Goal: Task Accomplishment & Management: Manage account settings

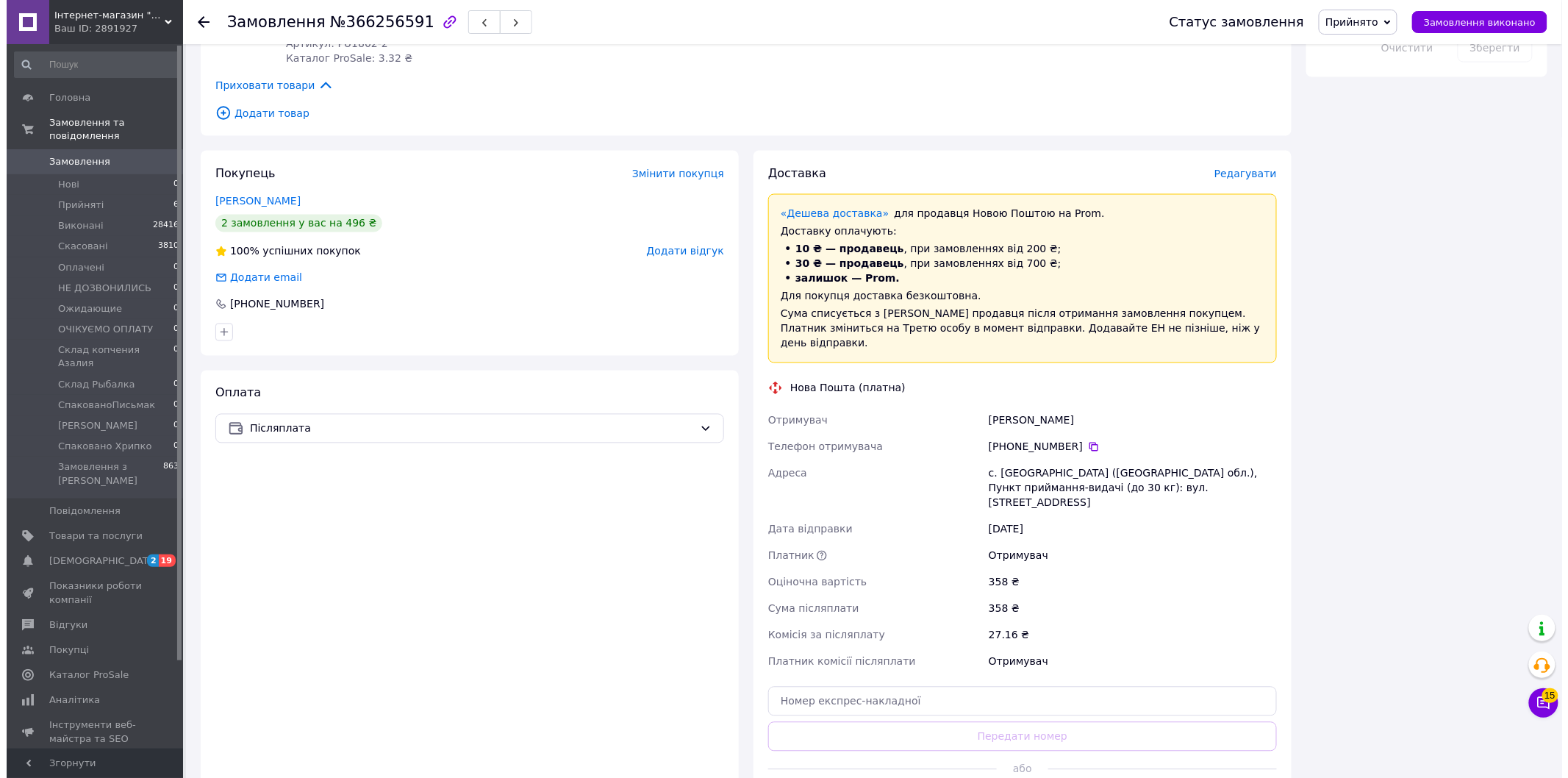
scroll to position [980, 0]
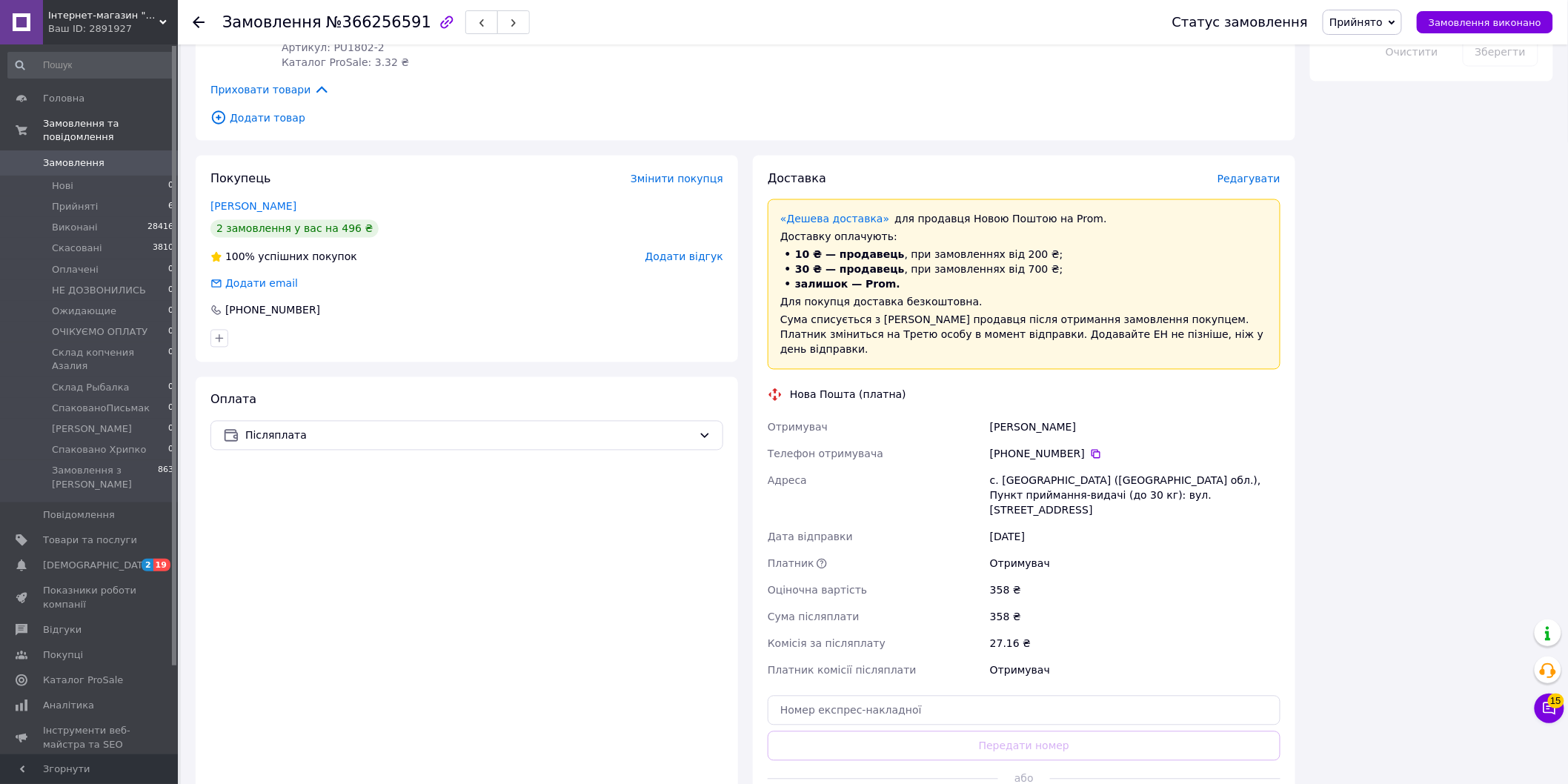
click at [1256, 173] on span "Редагувати" at bounding box center [1249, 179] width 63 height 12
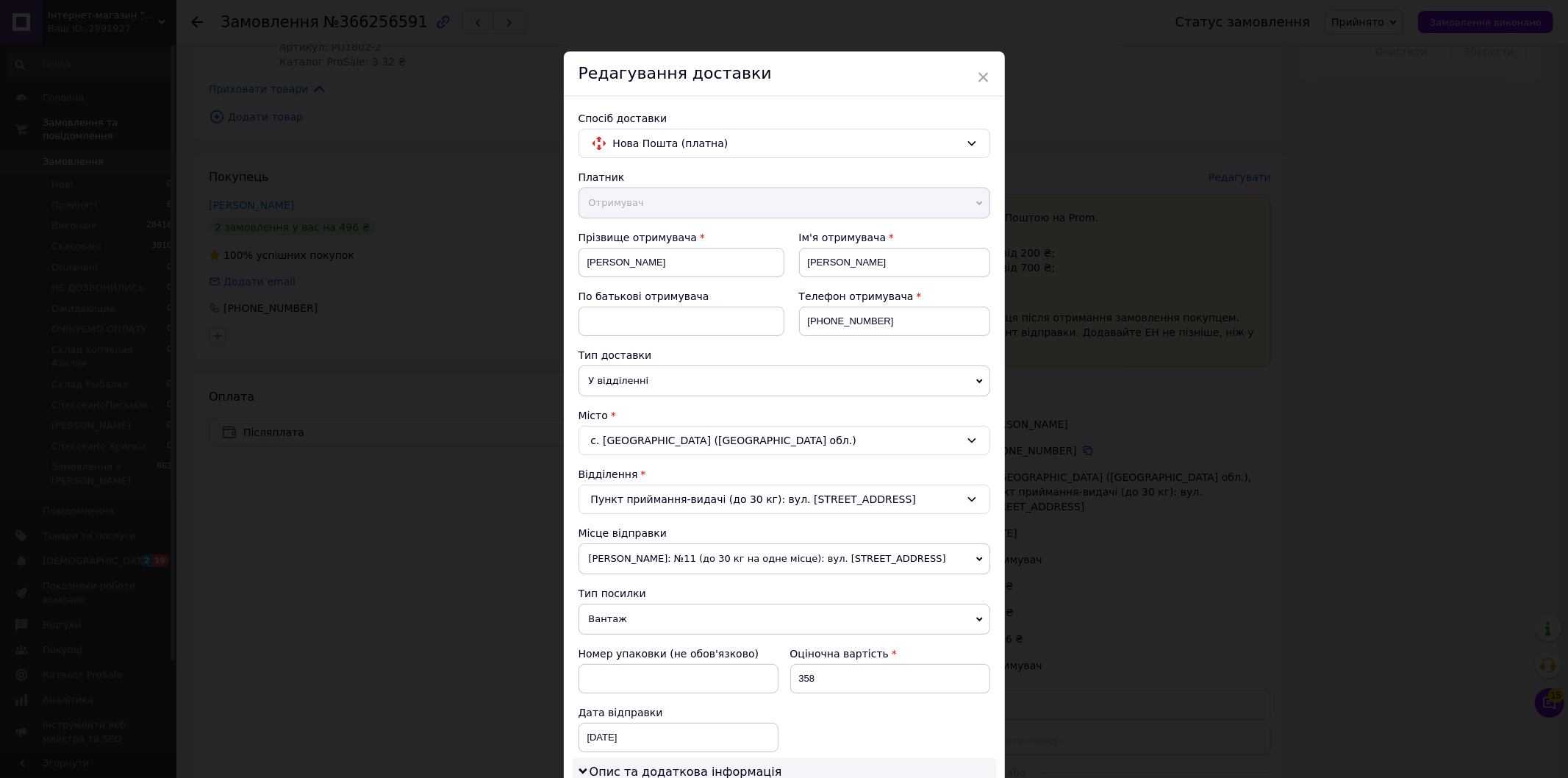
click at [724, 576] on div "Платник Отримувач Відправник Прізвище отримувача [PERSON_NAME] Ім'я отримувача …" at bounding box center [784, 681] width 411 height 1021
click at [728, 553] on span "[PERSON_NAME]: №11 (до 30 кг на одне місце): вул. [STREET_ADDRESS]" at bounding box center [784, 559] width 411 height 31
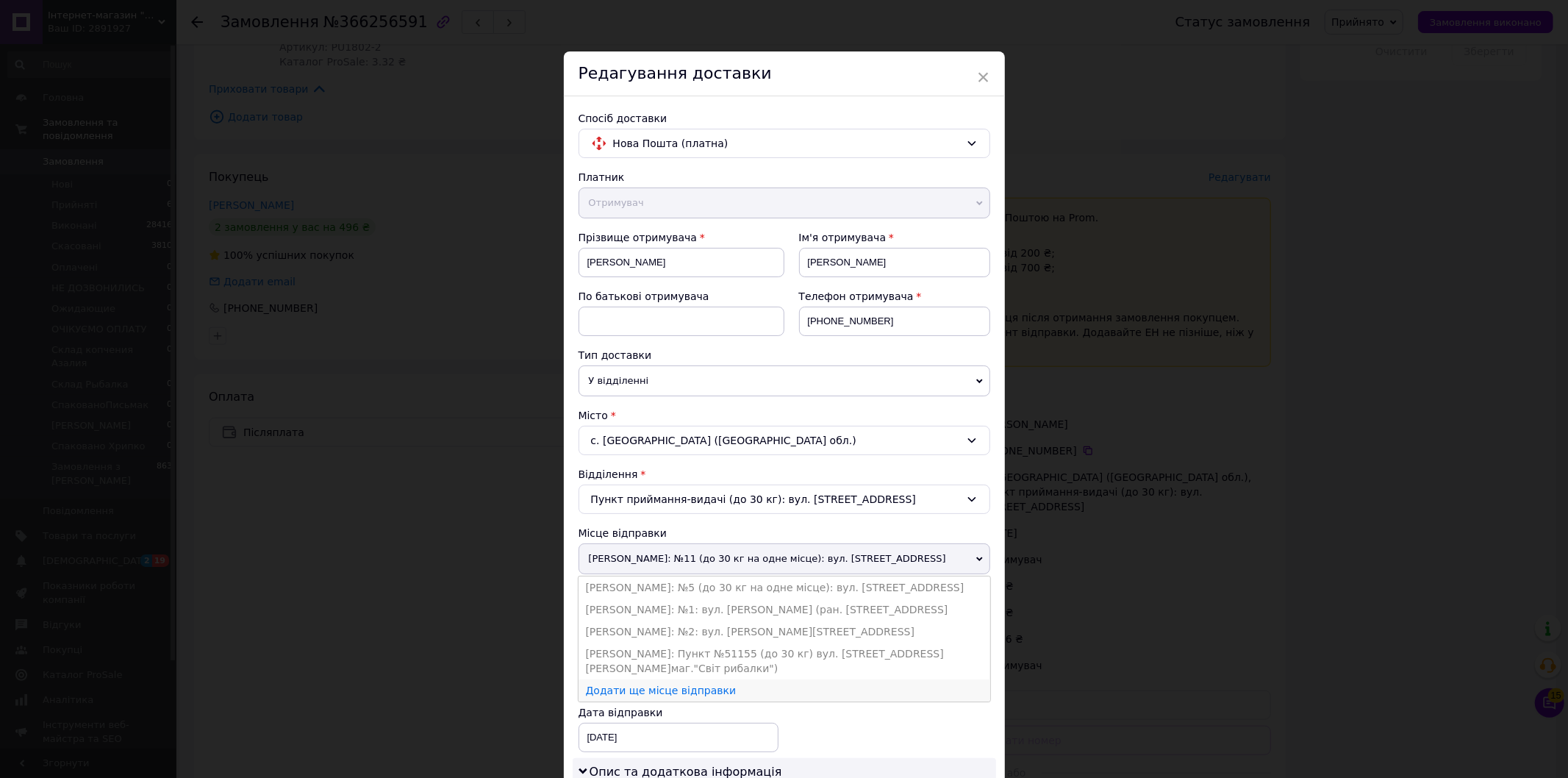
scroll to position [163, 0]
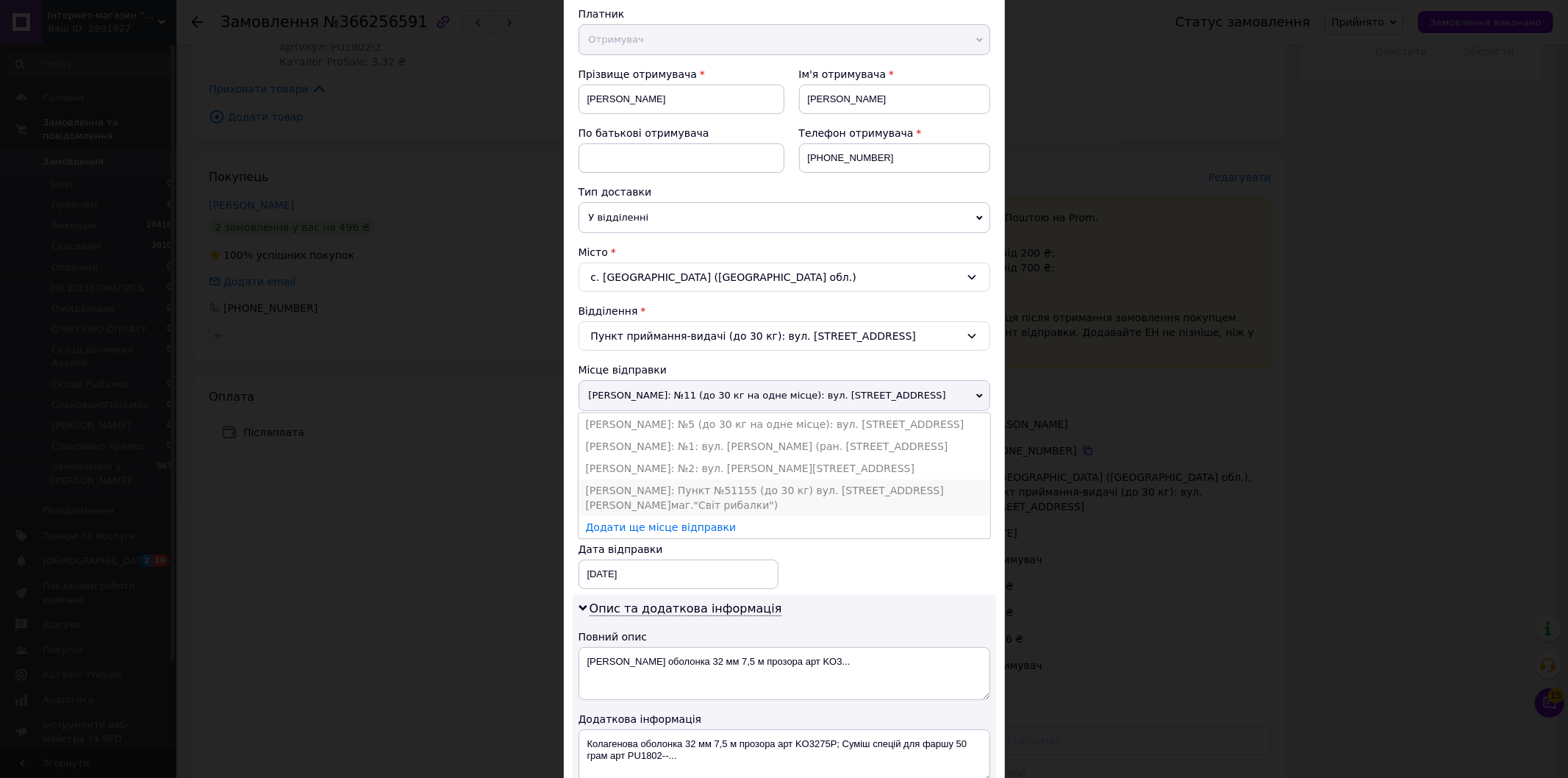
click at [738, 495] on li "[PERSON_NAME]: Пункт №51155 (до 30 кг) вул. [STREET_ADDRESS][PERSON_NAME]маг."С…" at bounding box center [784, 498] width 411 height 37
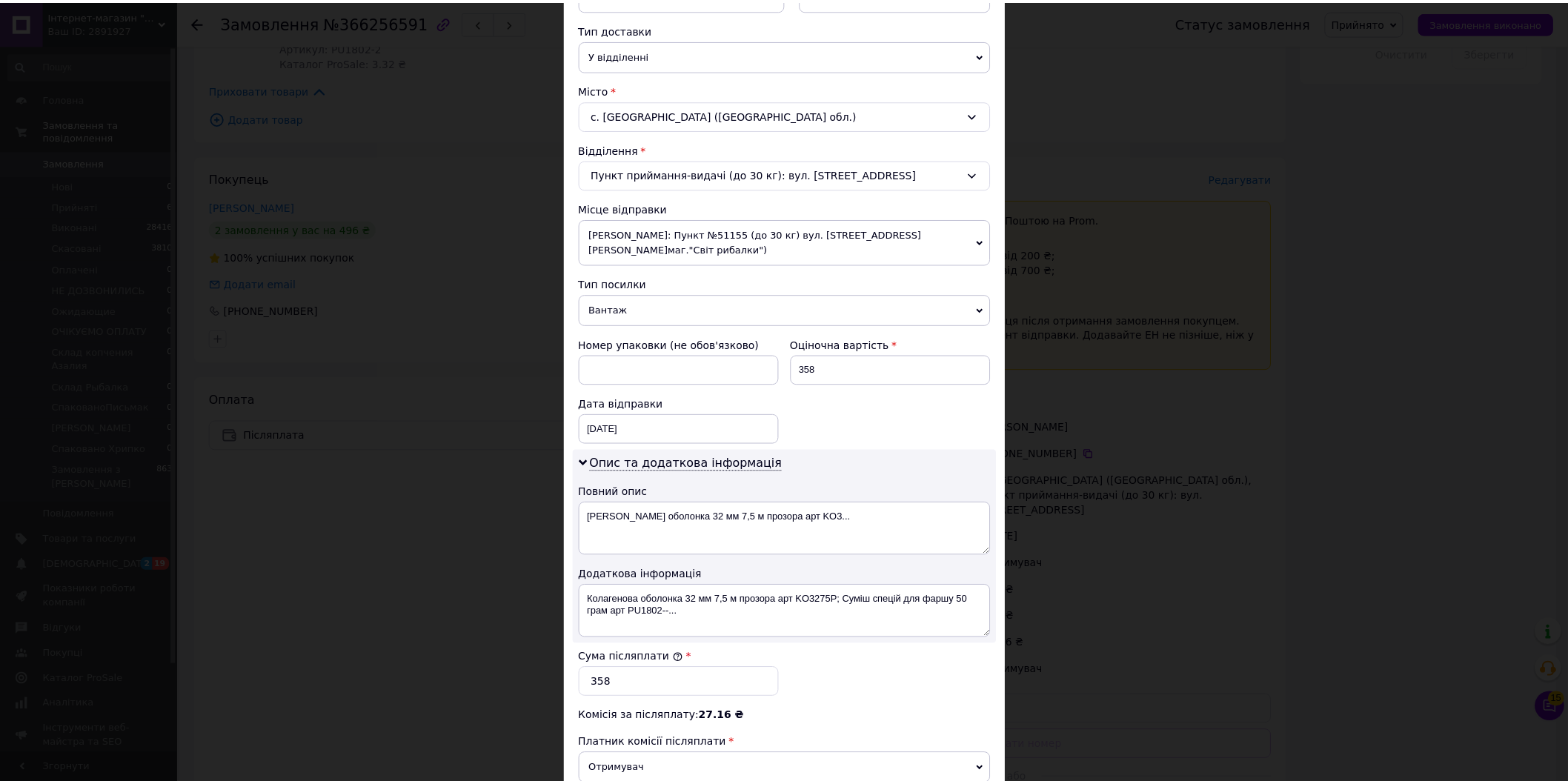
scroll to position [529, 0]
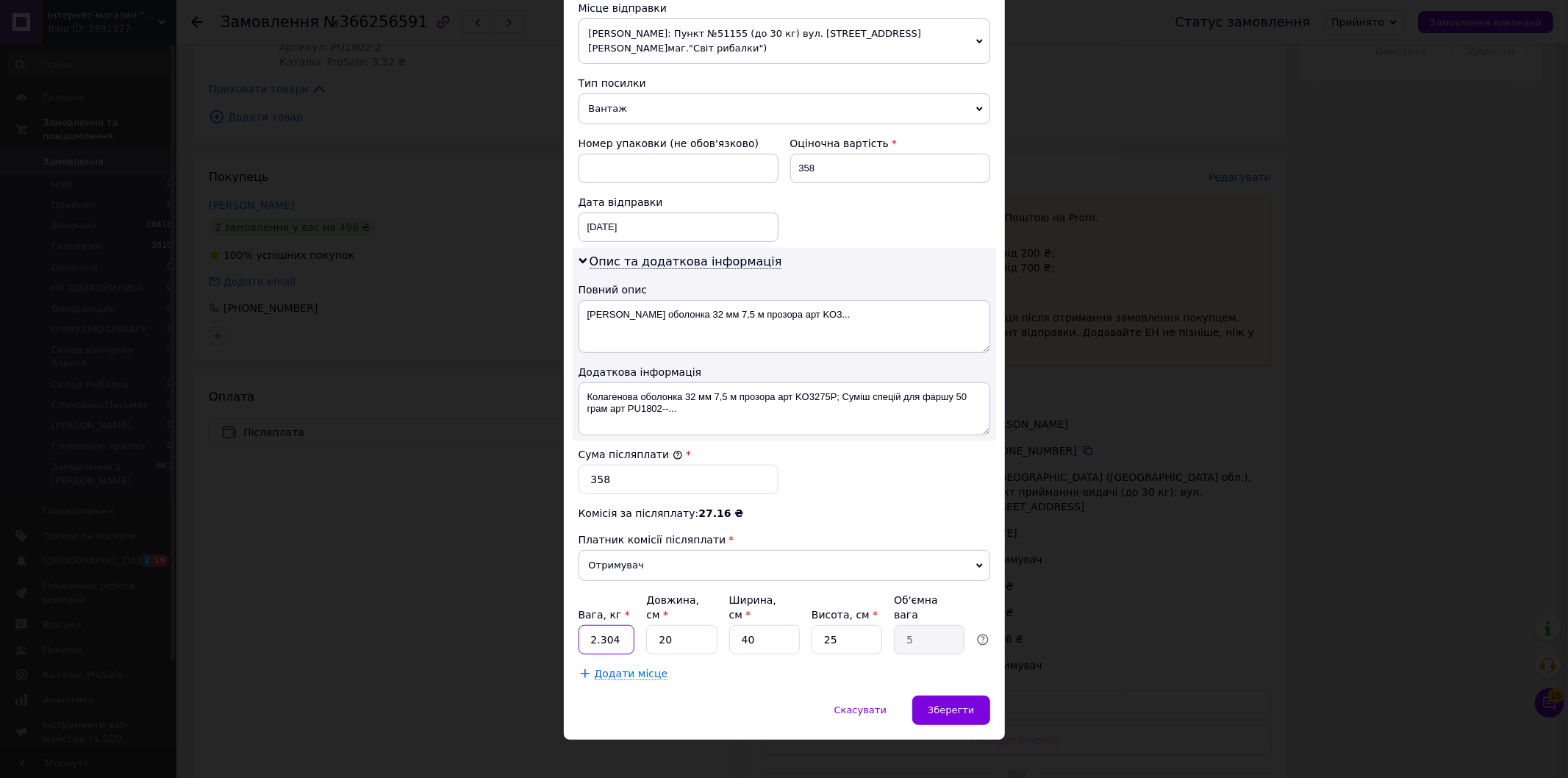
click at [619, 630] on input "2.304" at bounding box center [607, 639] width 56 height 30
type input "2"
type input "."
type input "0.475"
click at [685, 625] on input "20" at bounding box center [682, 639] width 71 height 30
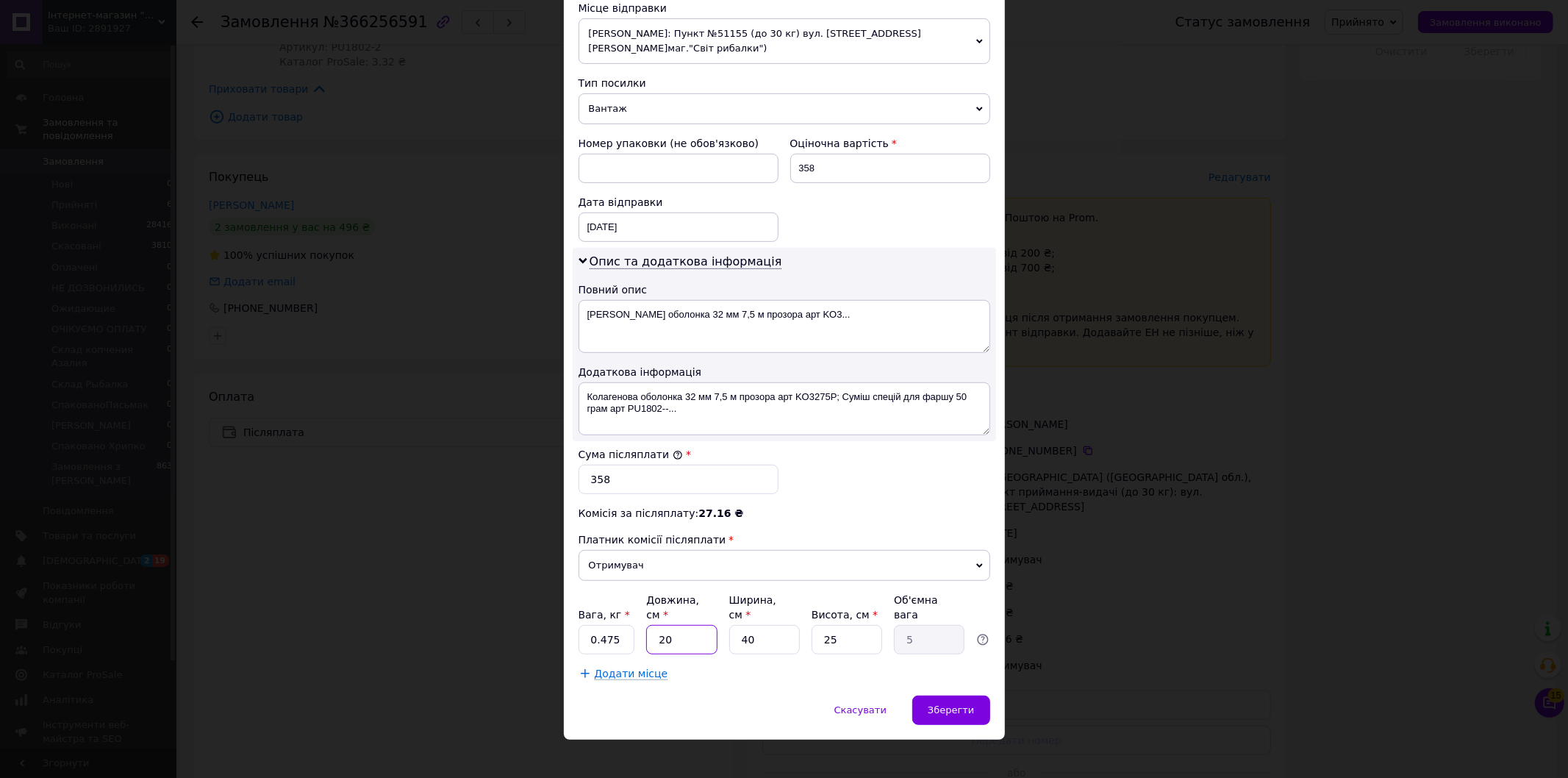
type input "2"
type input "0.5"
type input "2"
type input "0.5"
type input "24"
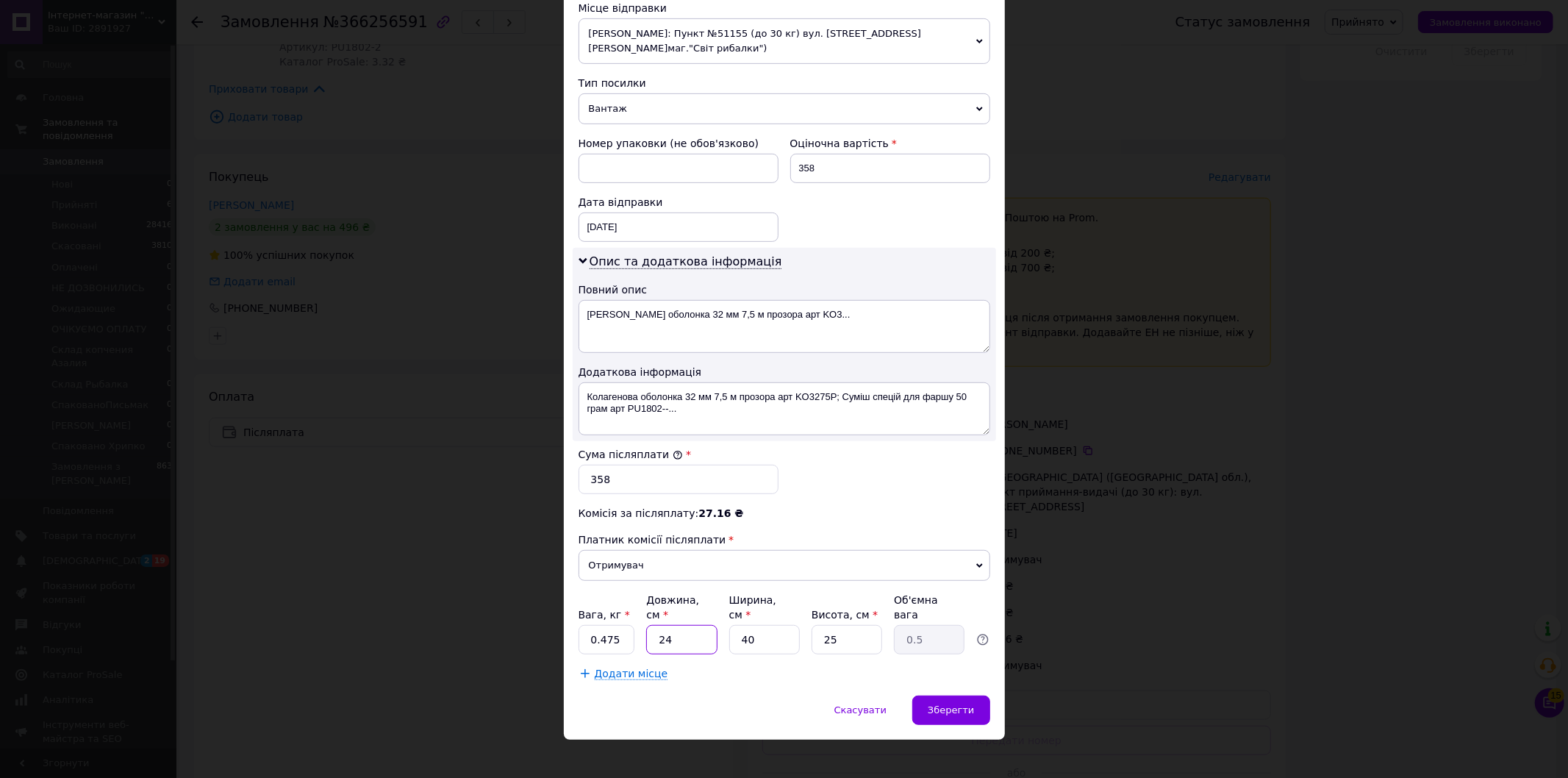
type input "6"
type input "24"
type input "2"
type input "0.3"
type input "21"
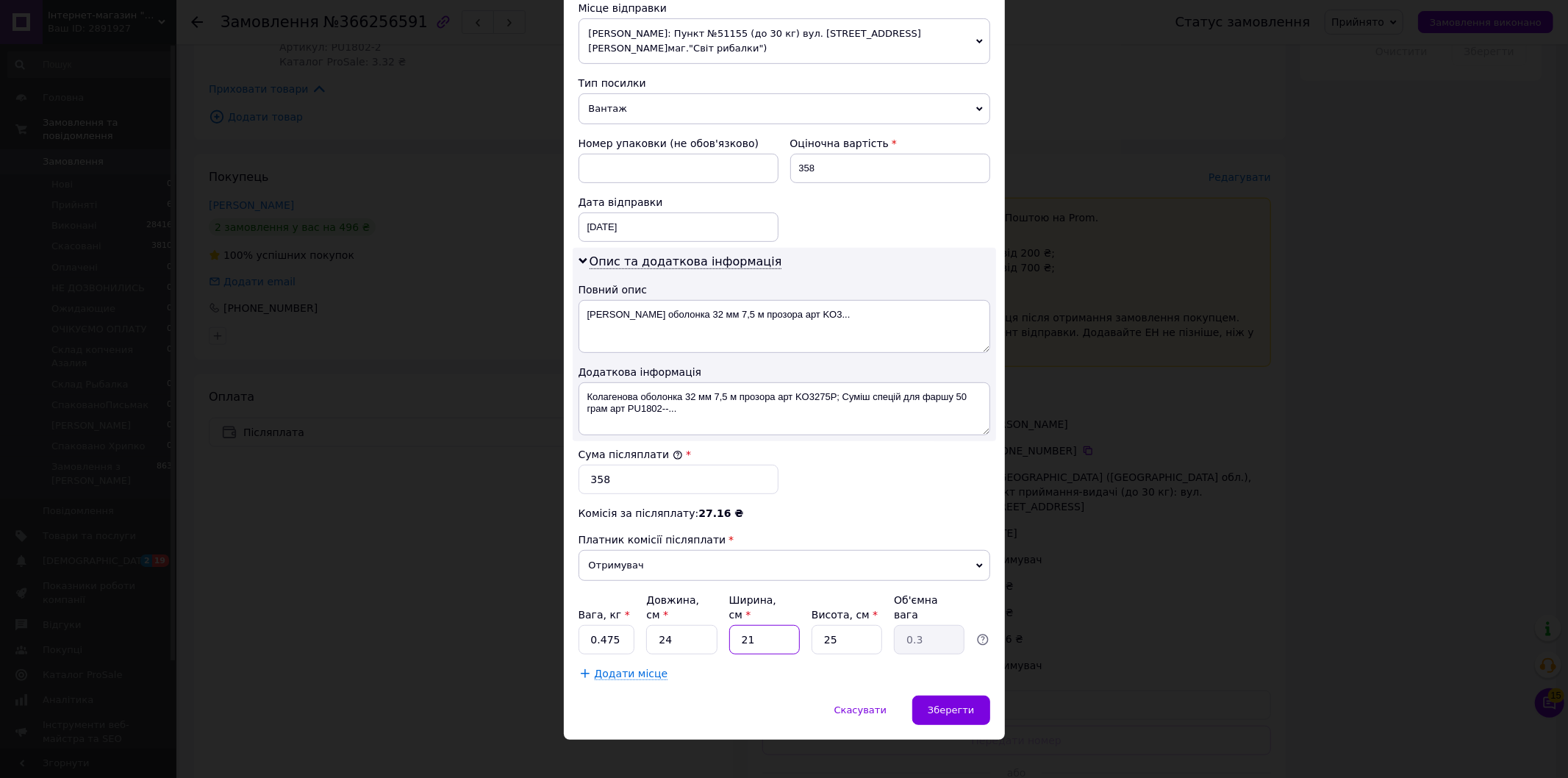
type input "3.15"
type input "21"
type input "5"
type input "0.63"
type input "5"
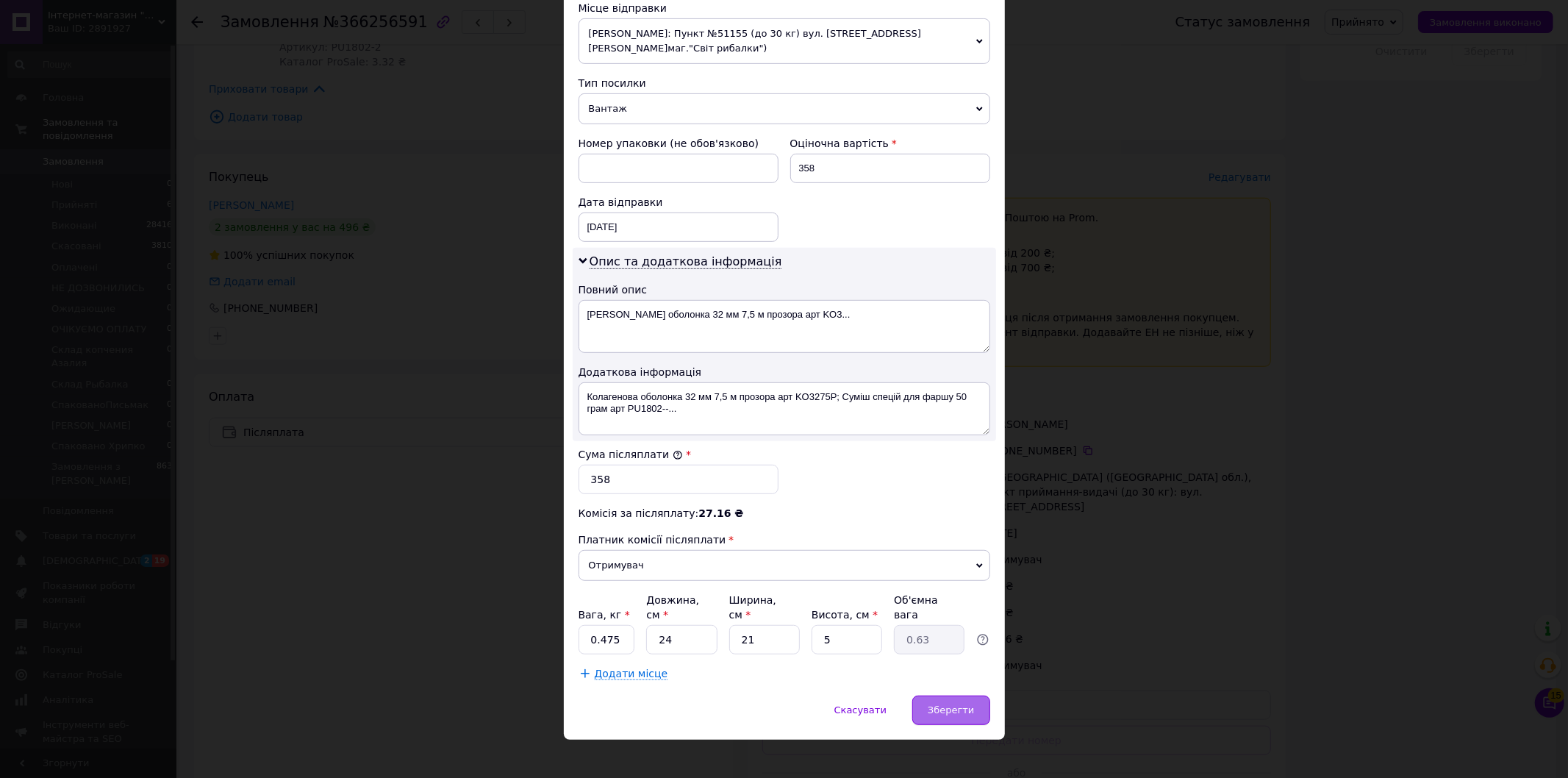
click at [958, 705] on span "Зберегти" at bounding box center [951, 710] width 47 height 11
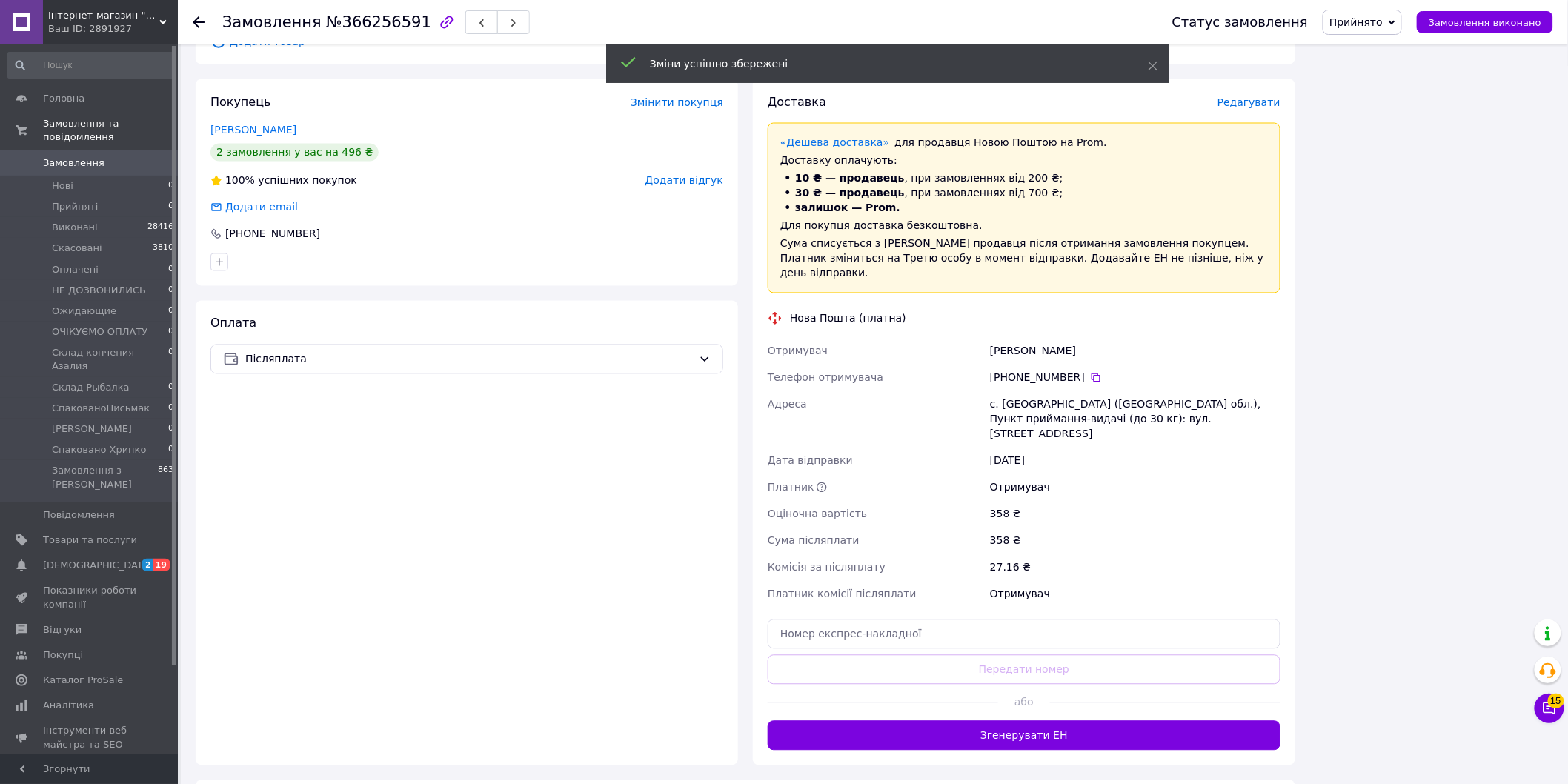
scroll to position [1152, 0]
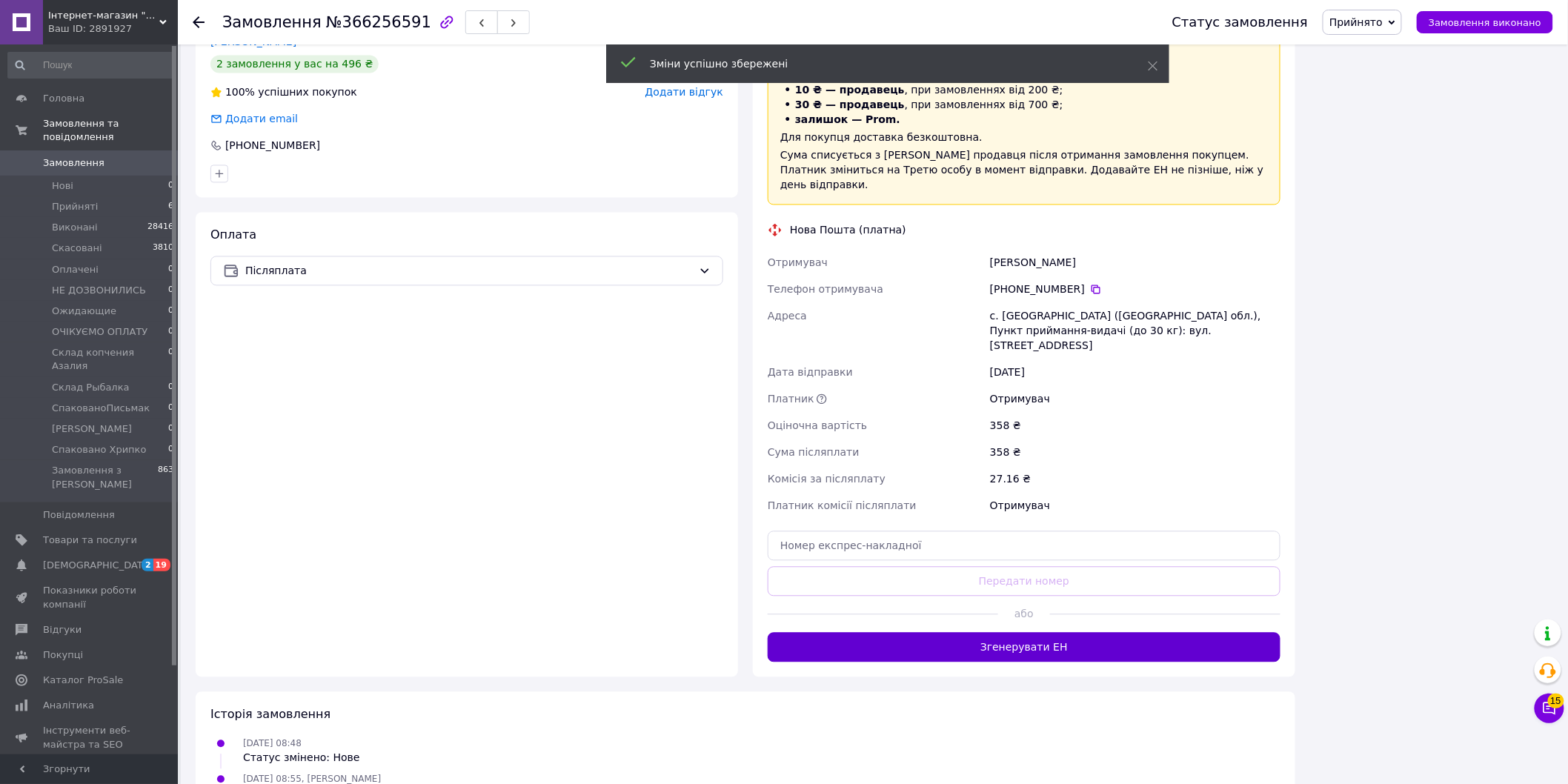
click at [1055, 633] on button "Згенерувати ЕН" at bounding box center [1024, 648] width 513 height 30
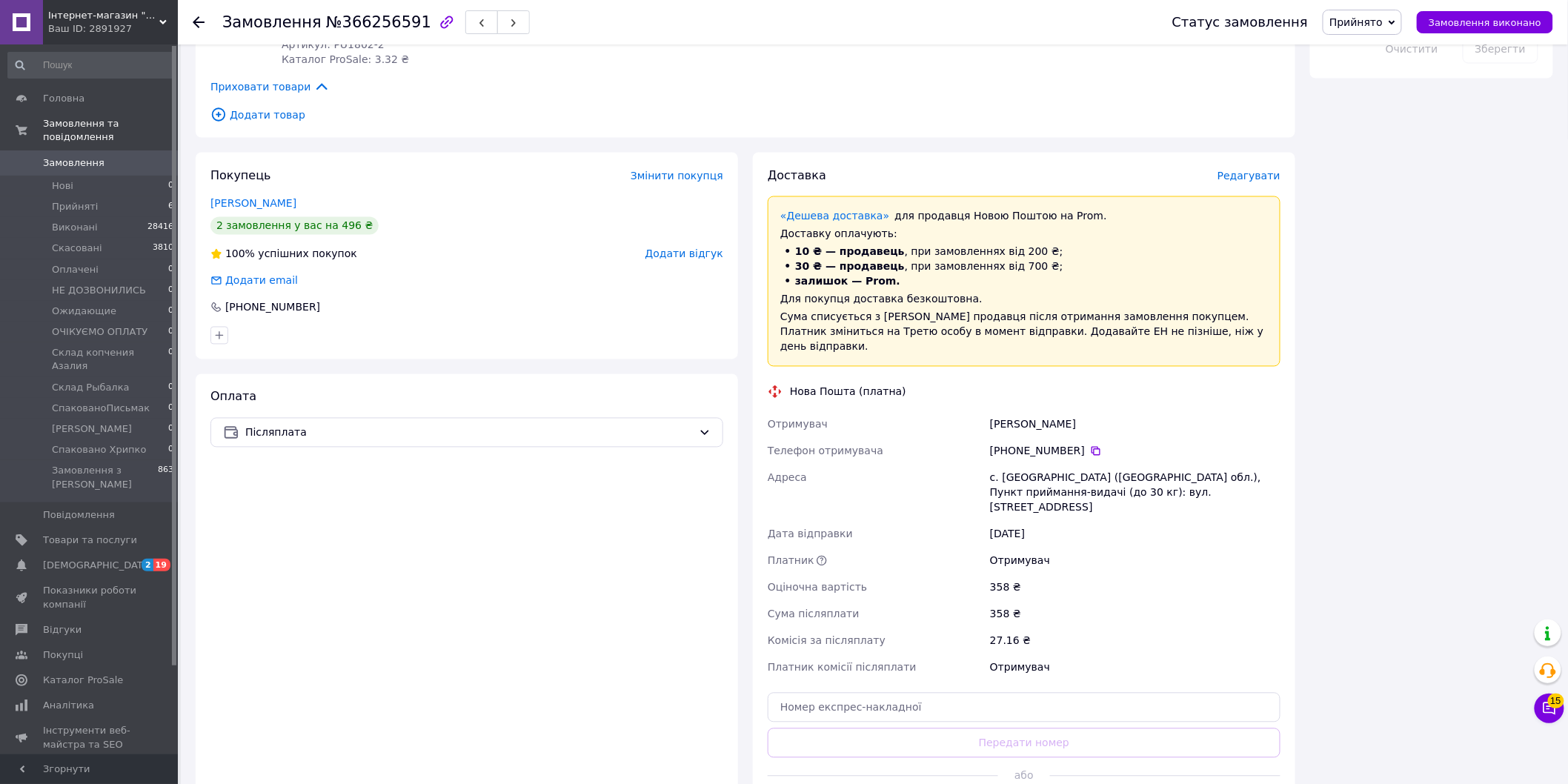
scroll to position [988, 0]
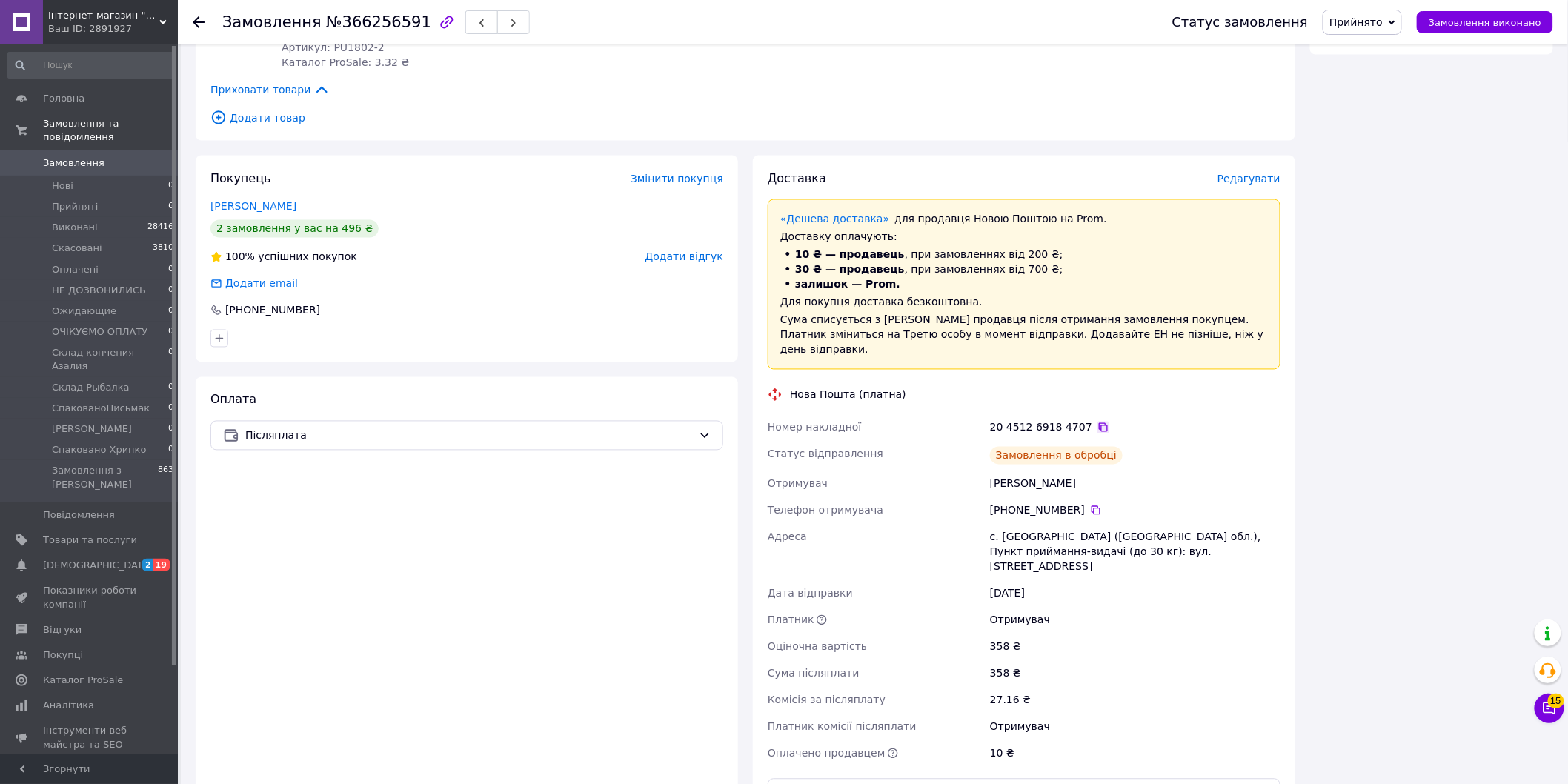
click at [1097, 422] on icon at bounding box center [1103, 428] width 12 height 12
